Goal: Check status: Check status

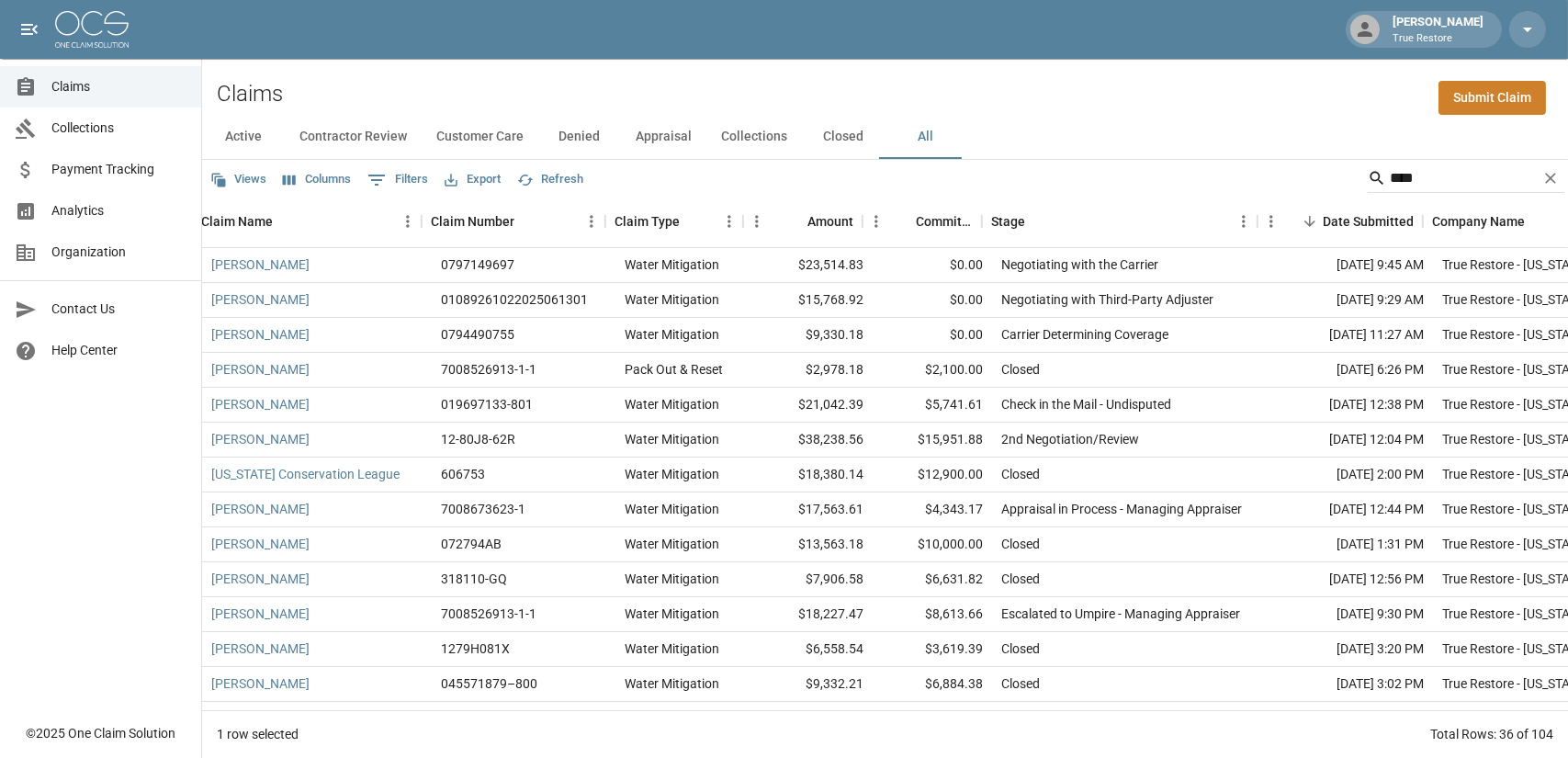
scroll to position [0, 10]
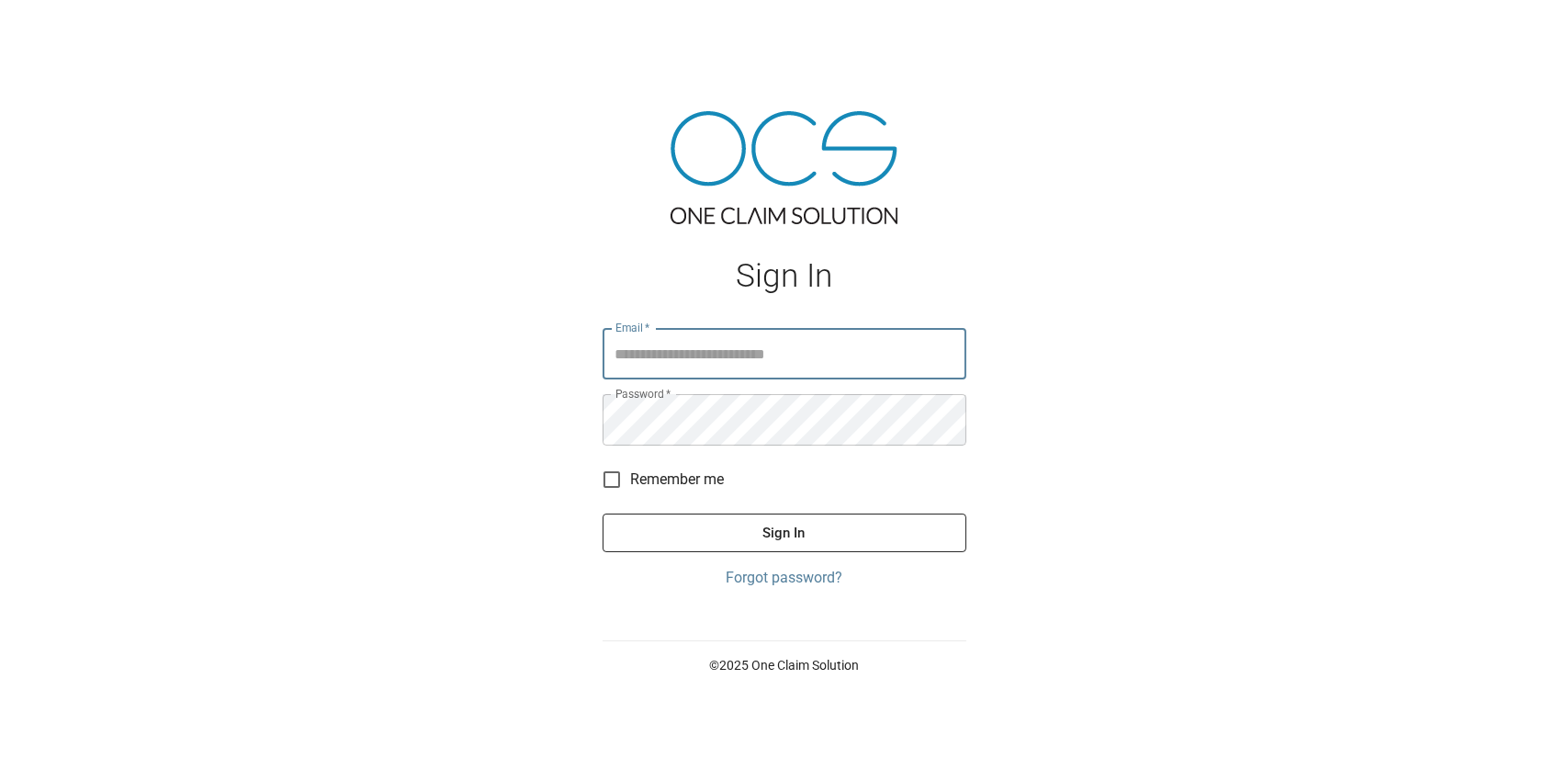
type input "**********"
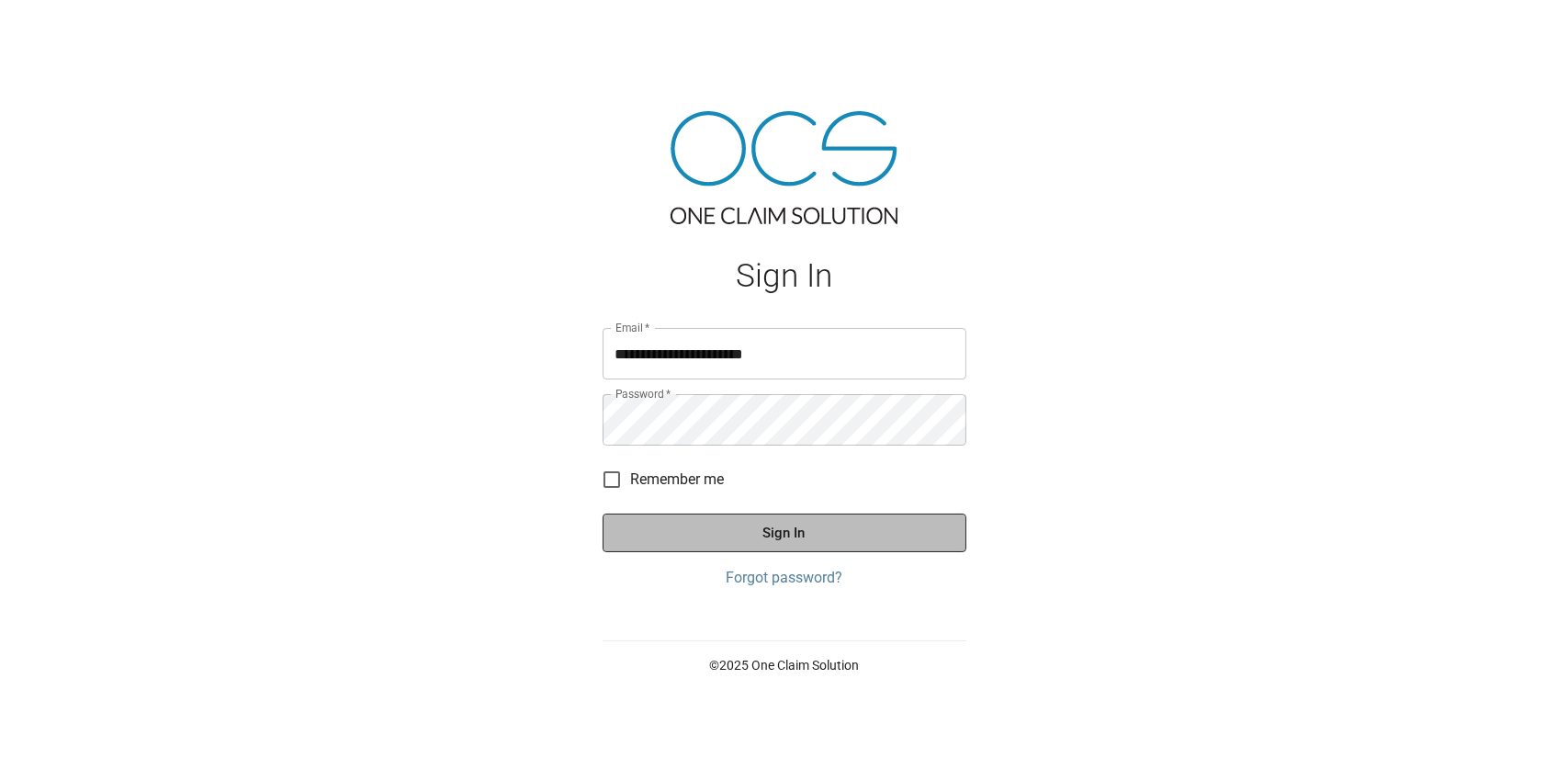
click at [690, 521] on button "Sign In" at bounding box center [785, 533] width 364 height 38
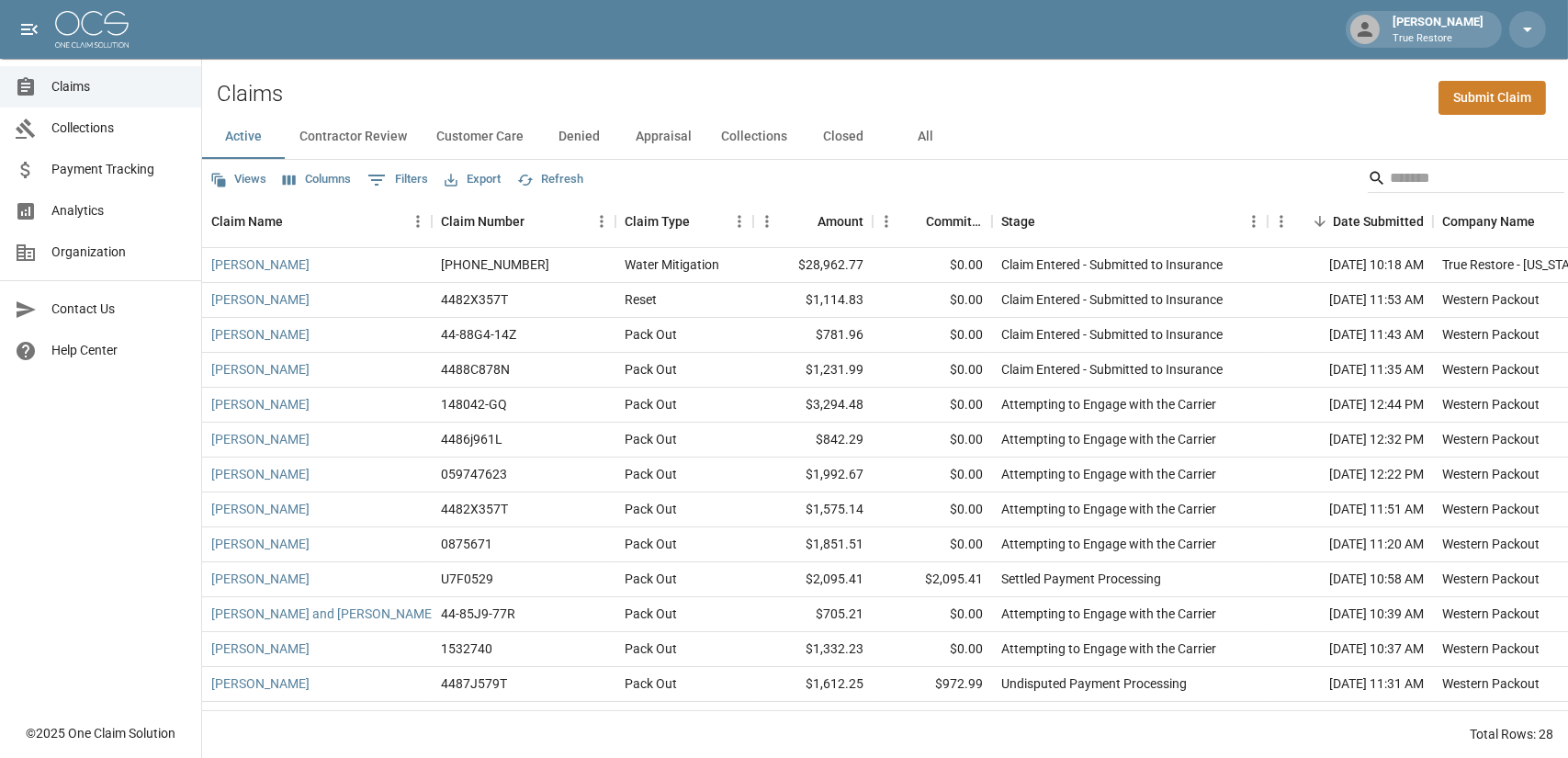
click at [918, 141] on button "All" at bounding box center [926, 136] width 83 height 44
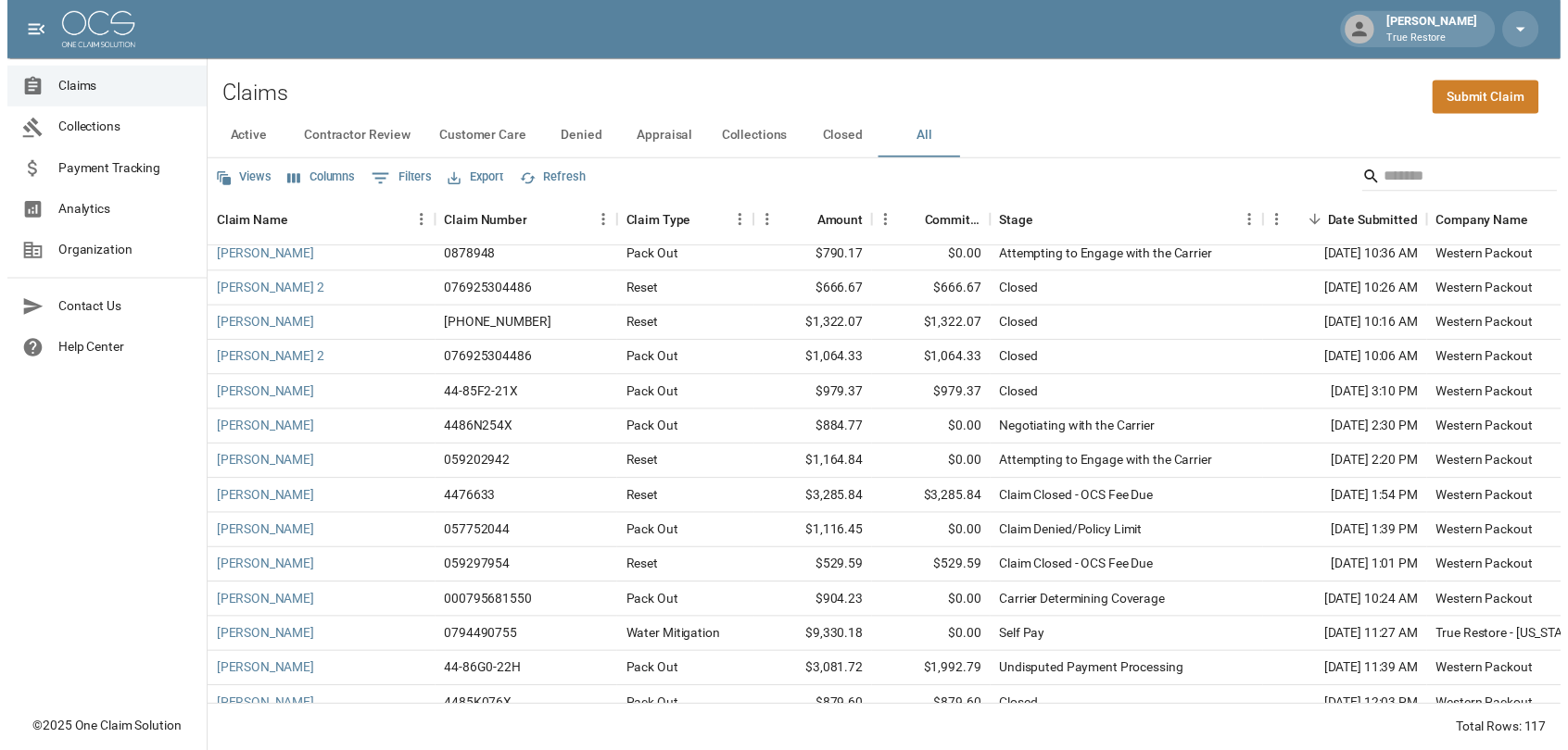
scroll to position [939, 0]
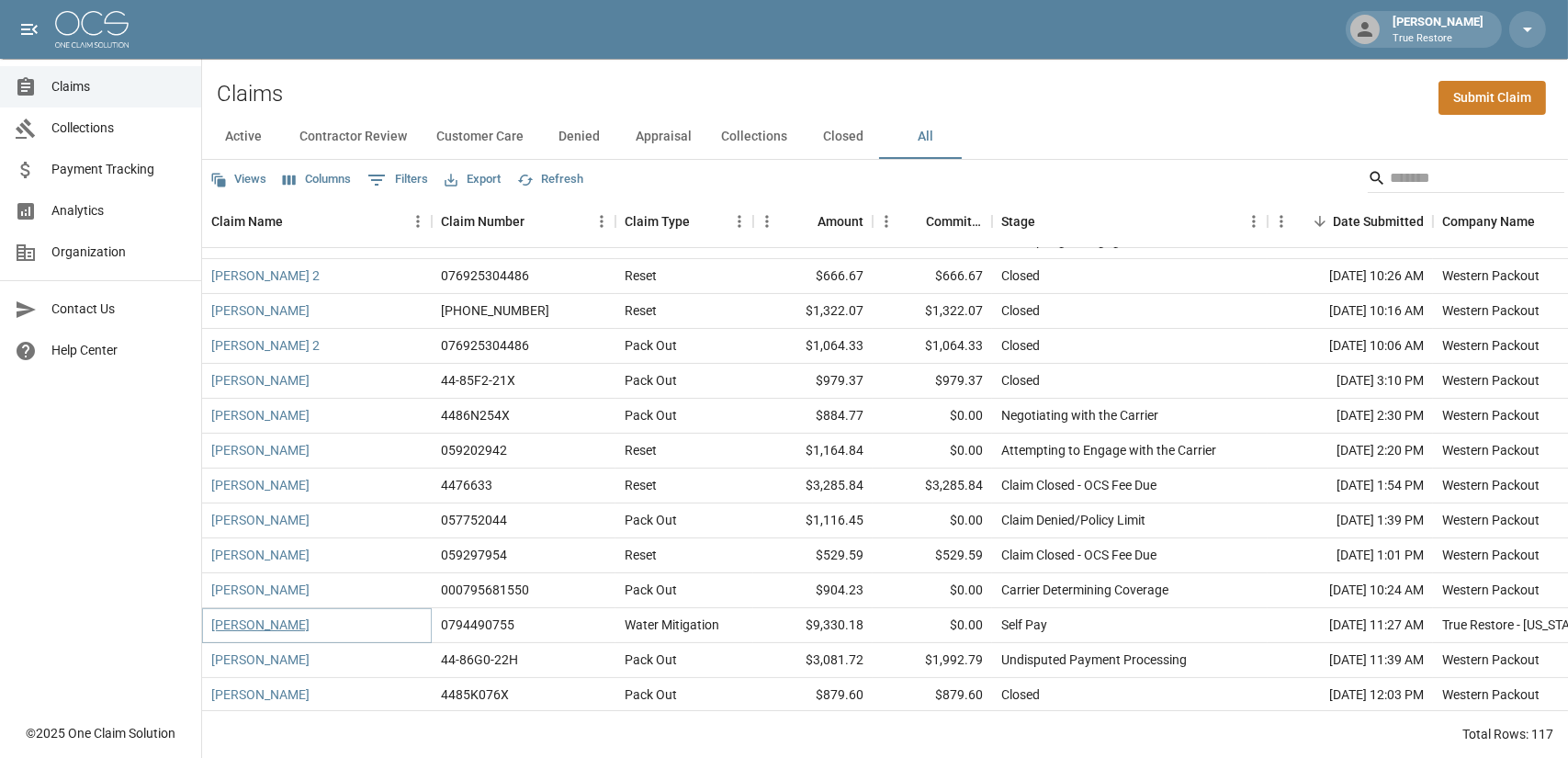
click at [259, 630] on link "[PERSON_NAME]" at bounding box center [260, 625] width 98 height 19
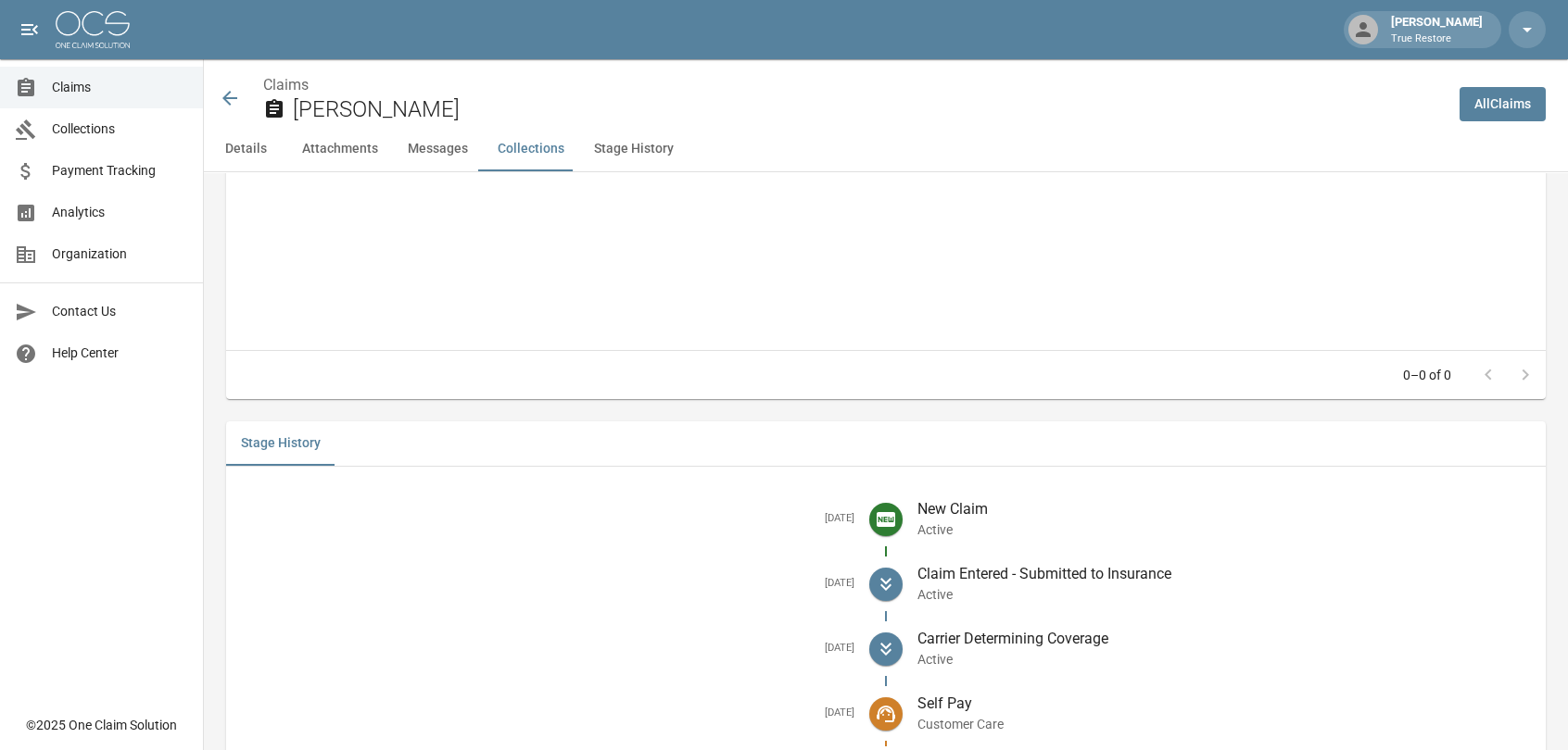
scroll to position [2233, 0]
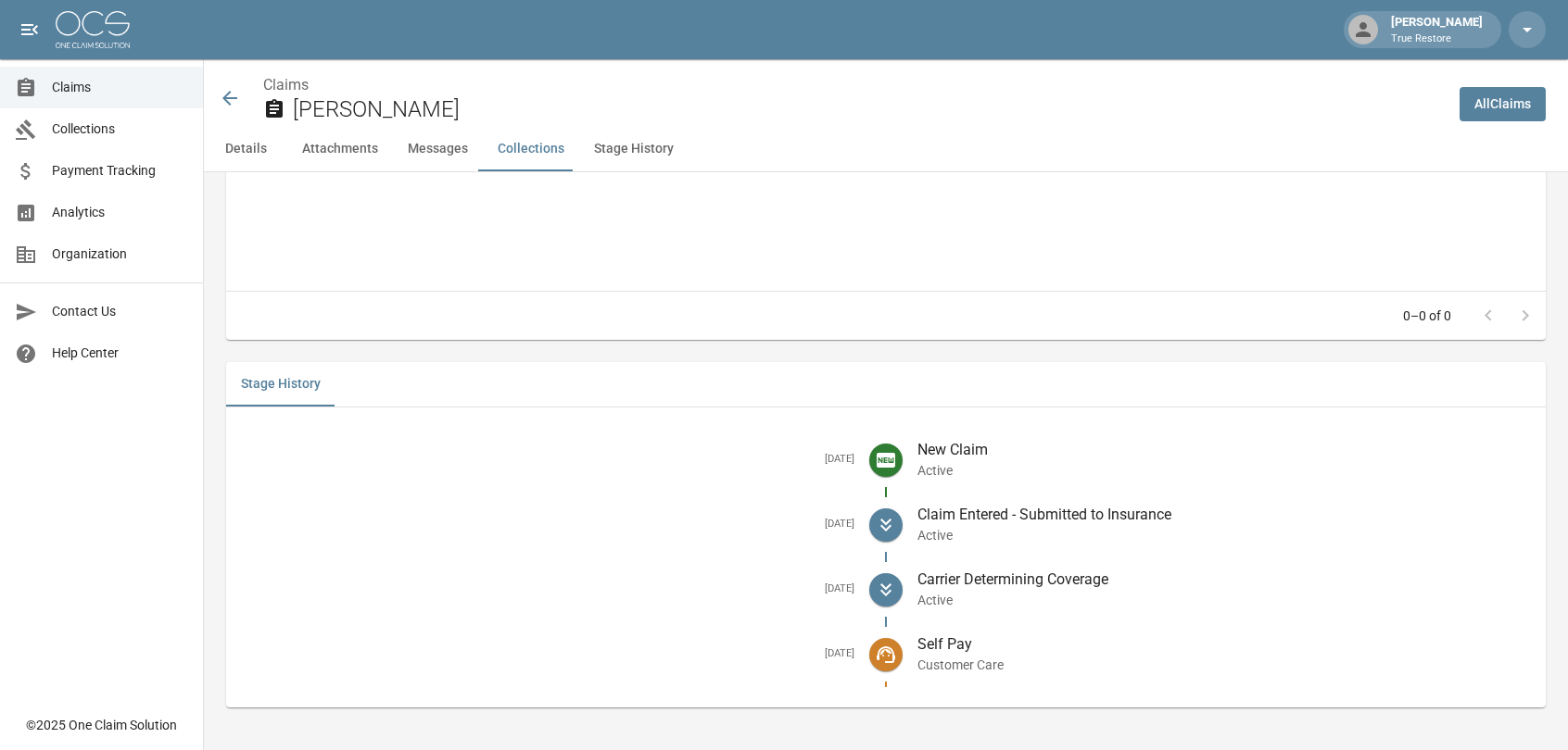
click at [939, 646] on p "Self Pay" at bounding box center [1224, 645] width 613 height 23
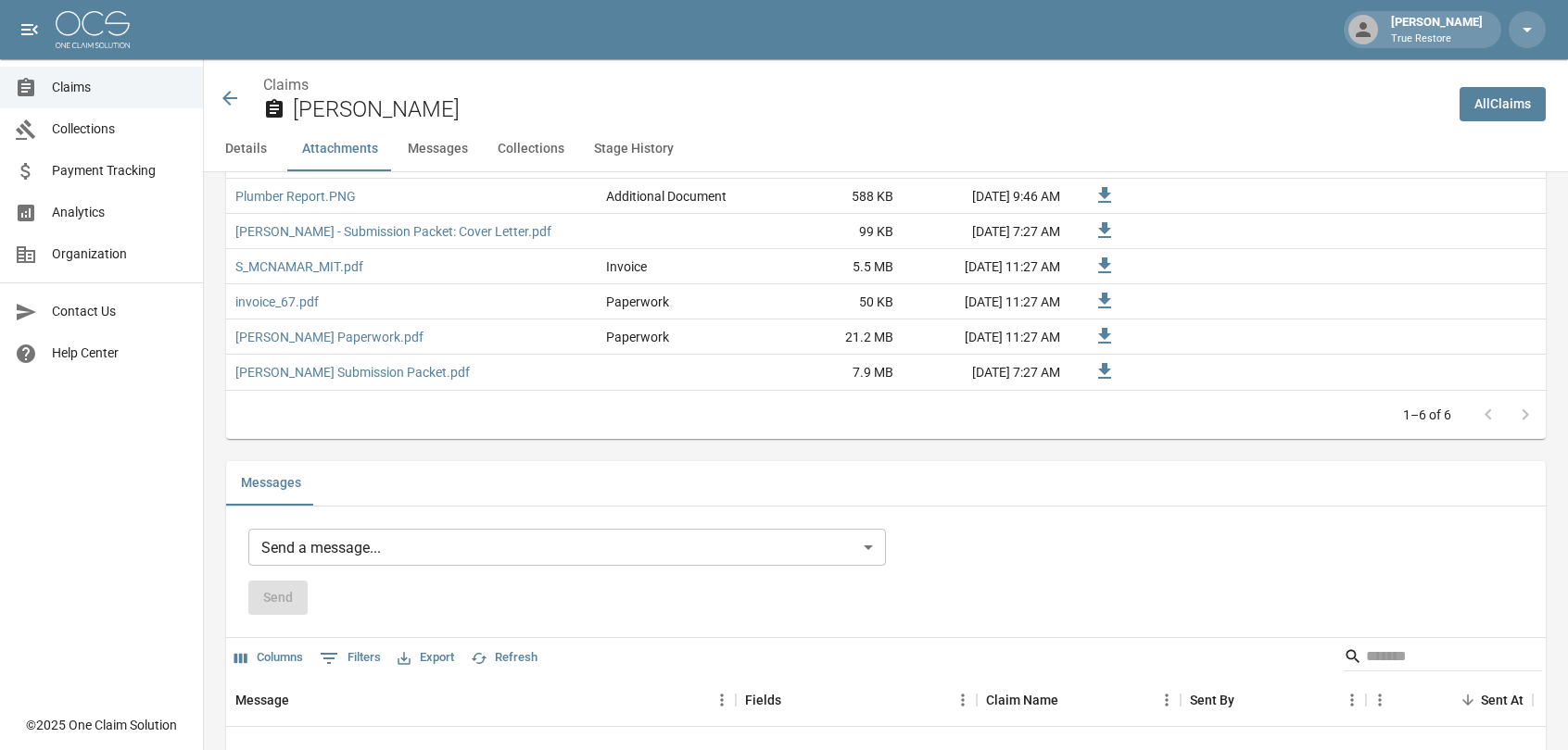
scroll to position [991, 0]
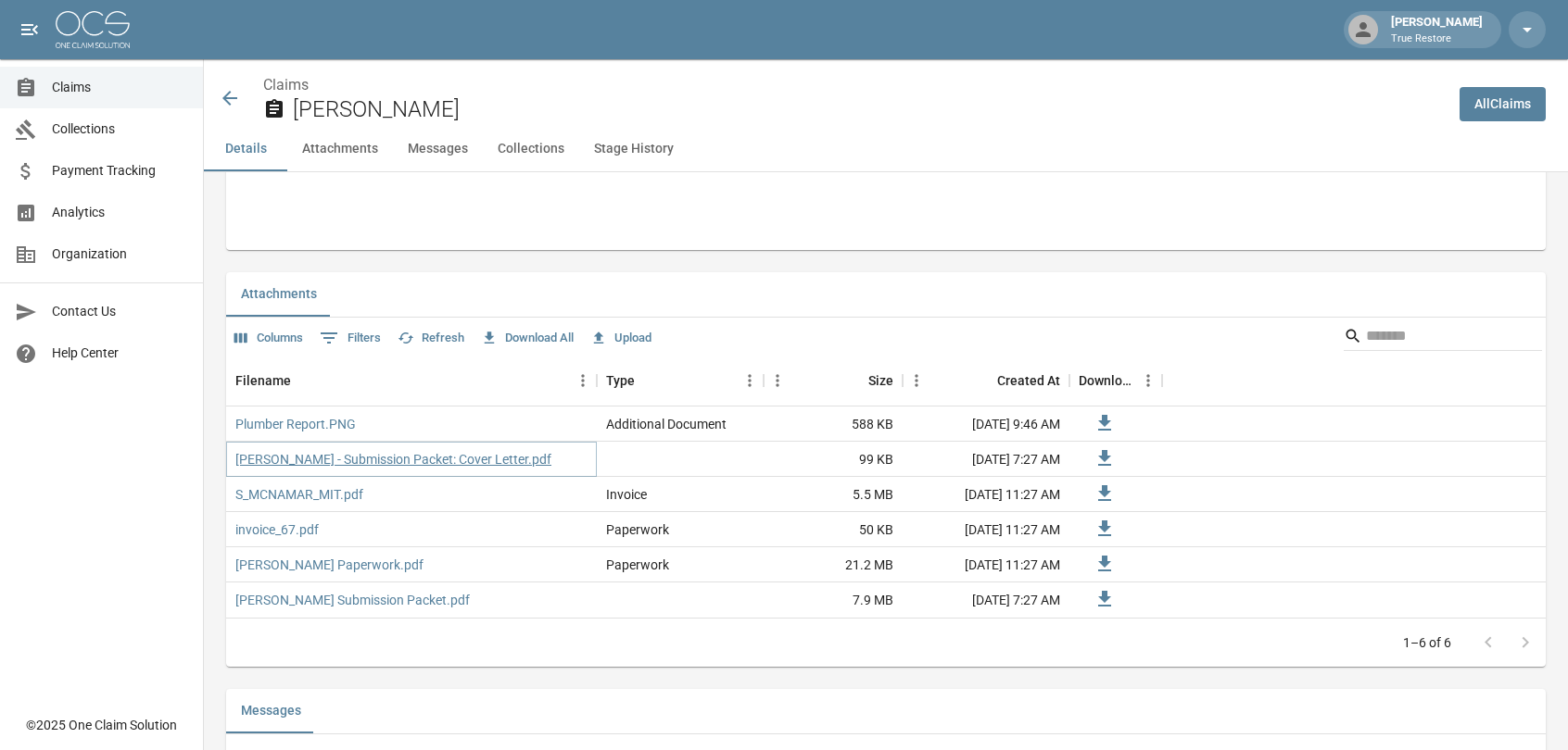
click at [473, 455] on link "Shane McNamar - Submission Packet: Cover Letter.pdf" at bounding box center [394, 460] width 316 height 19
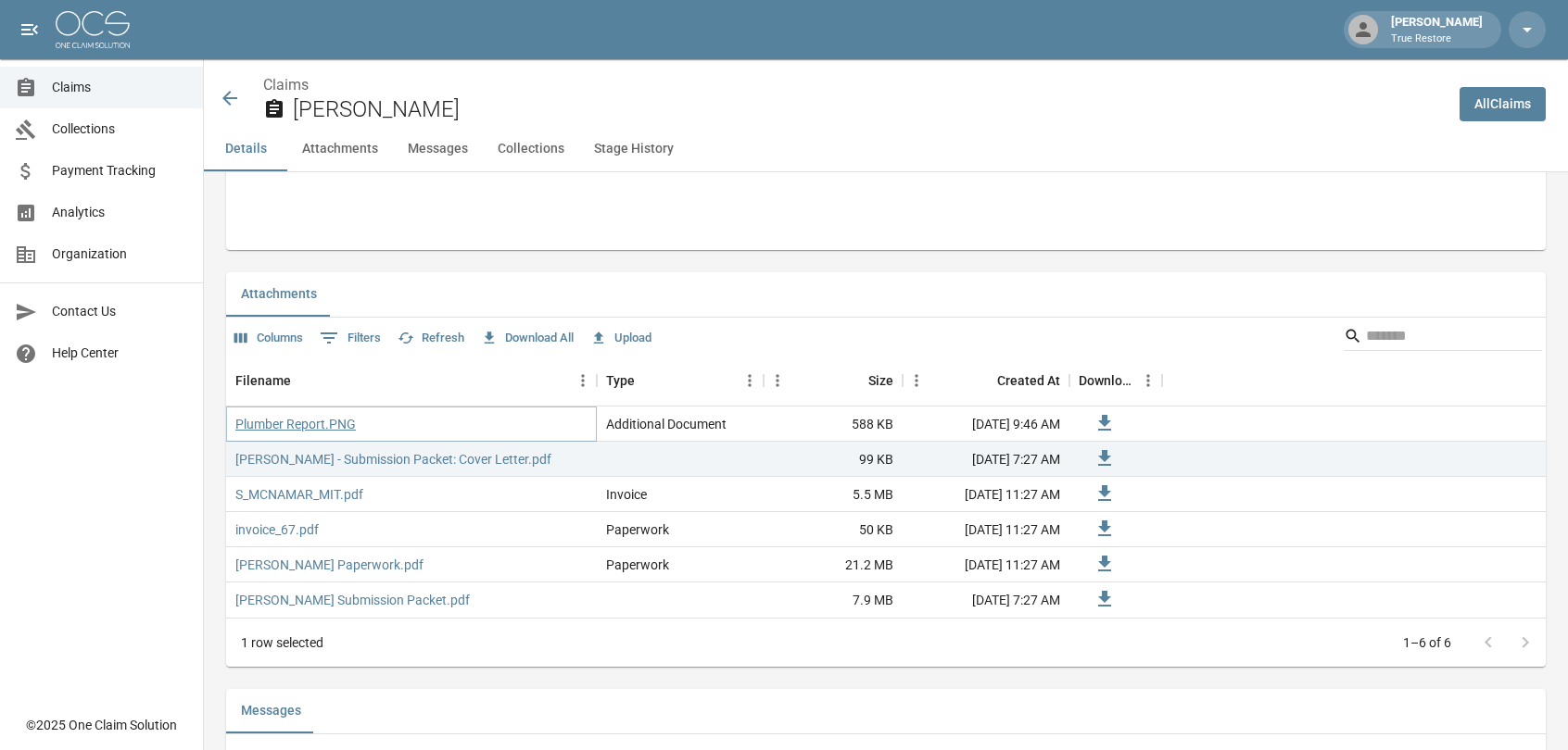
click at [322, 422] on link "Plumber Report.PNG" at bounding box center [295, 425] width 120 height 19
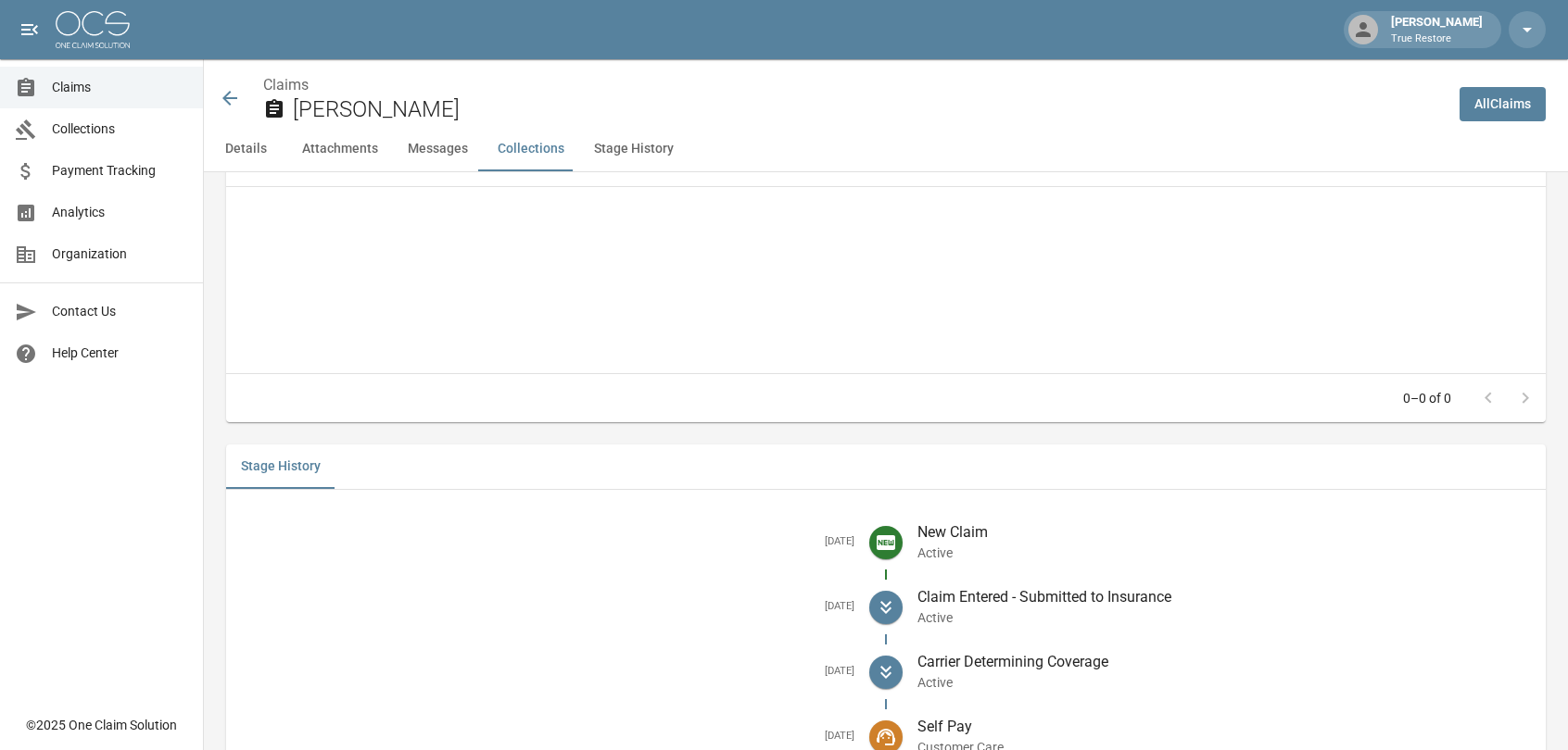
scroll to position [2233, 0]
